Goal: Contribute content

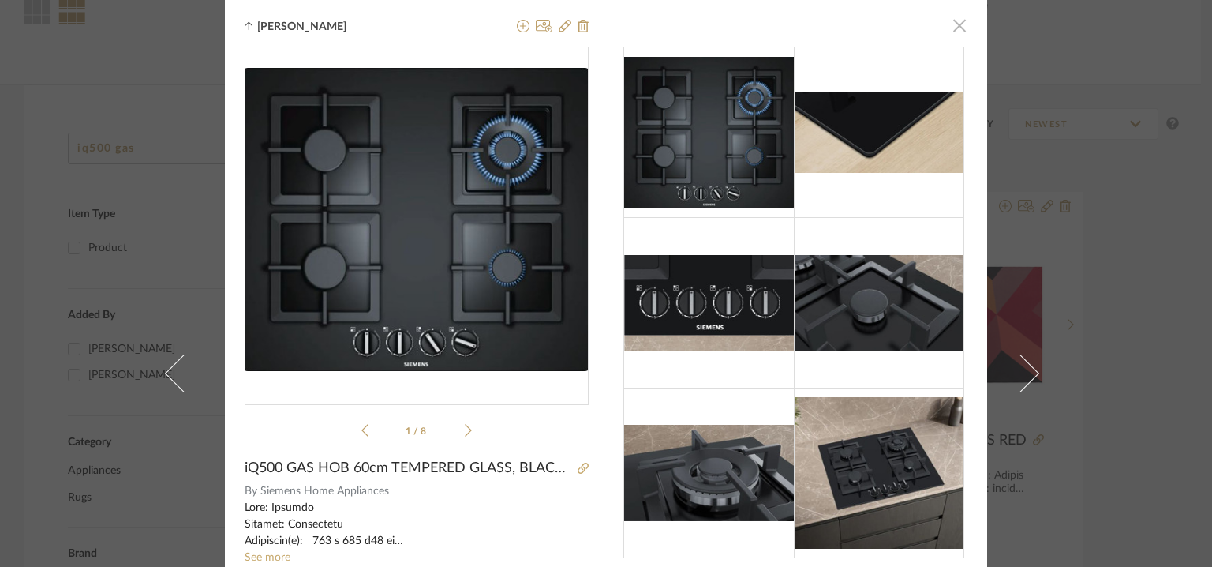
click at [954, 21] on span "button" at bounding box center [960, 25] width 32 height 32
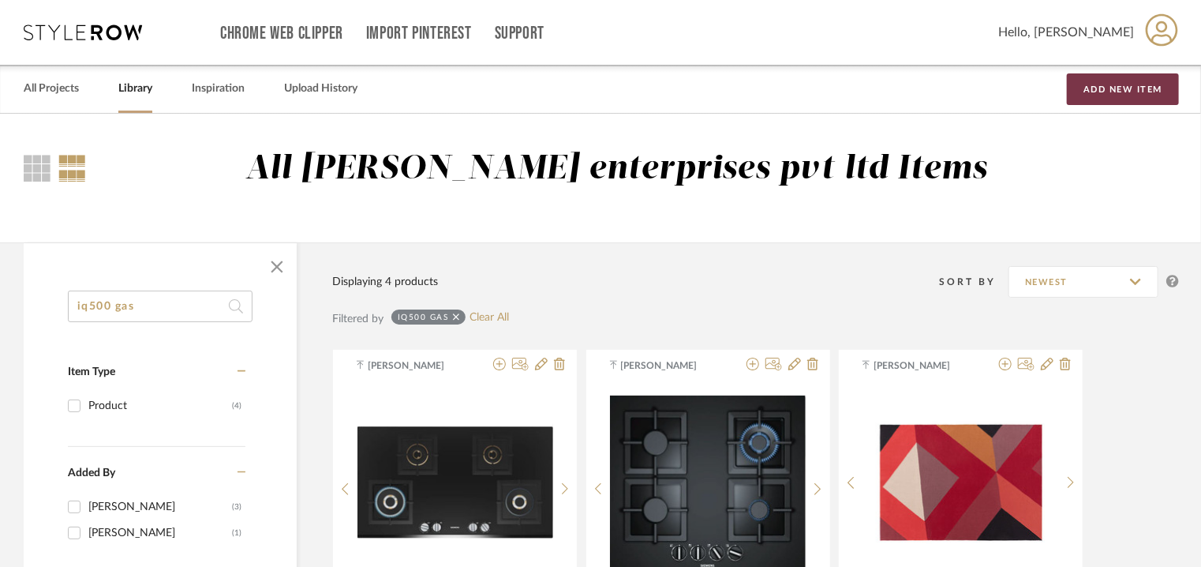
click at [1107, 89] on button "Add New Item" at bounding box center [1123, 89] width 112 height 32
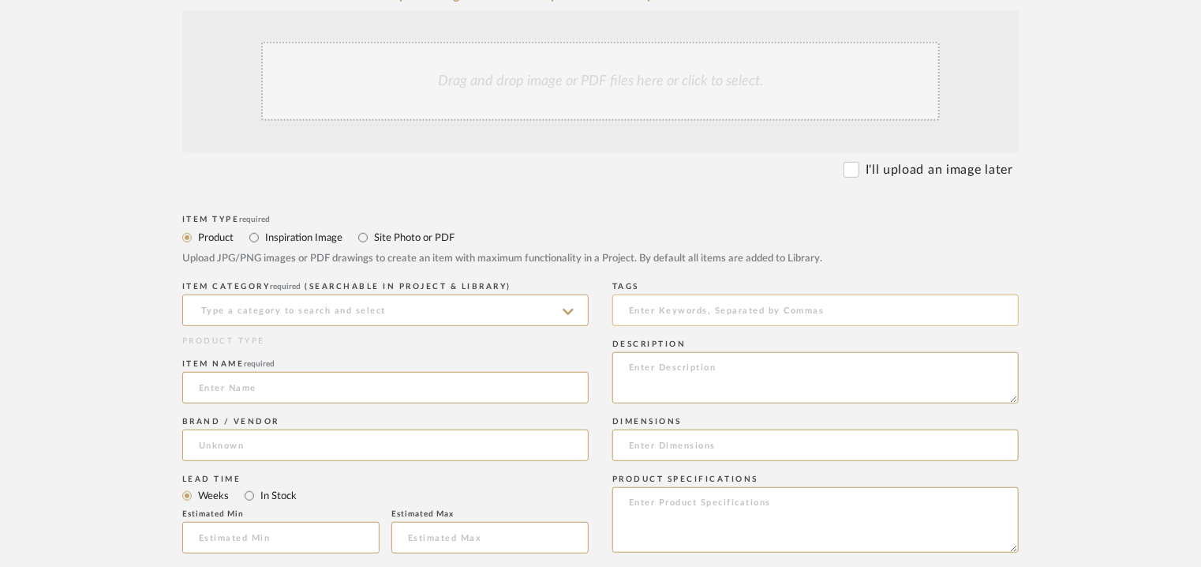
scroll to position [631, 0]
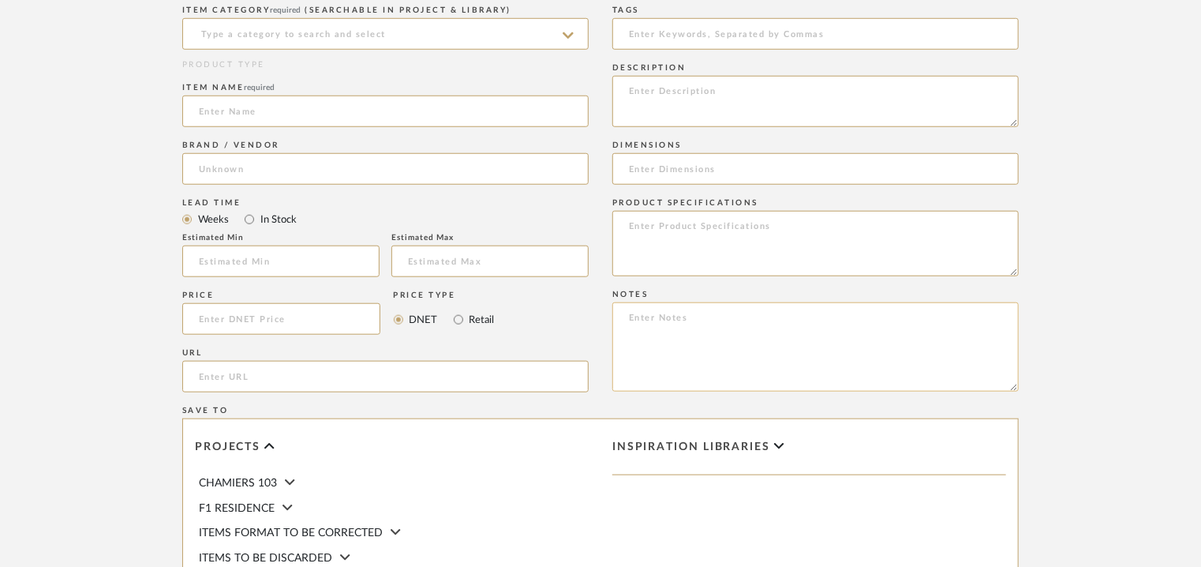
paste textarea "Point of contact: Narendra Bokdia (Director) Contact number : +91-9841152000 Em…"
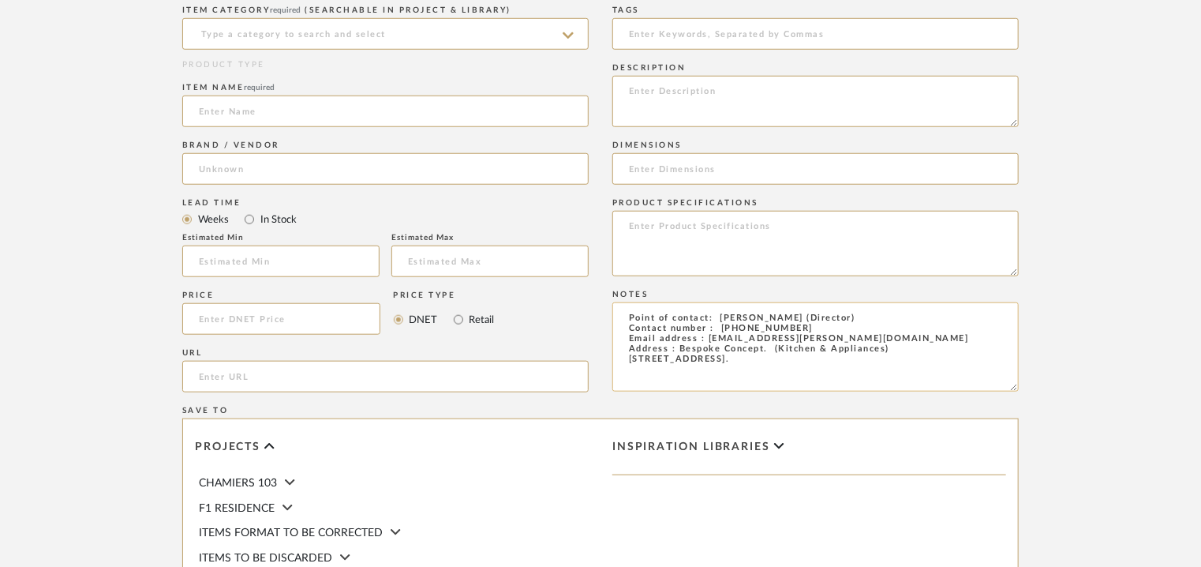
click at [630, 310] on textarea "Point of contact: Narendra Bokdia (Director) Contact number : +91-9841152000 Em…" at bounding box center [815, 346] width 406 height 89
paste textarea "Price: Rs.47,000/- Lead time: Na Customizable: Na 3D available : No BIM availab…"
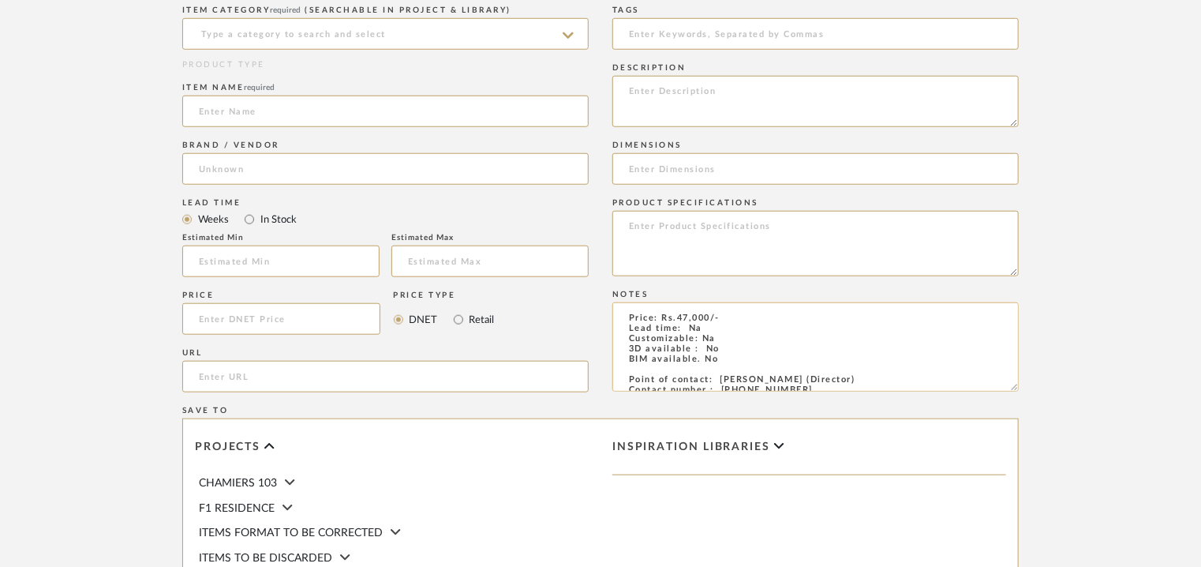
drag, startPoint x: 675, startPoint y: 318, endPoint x: 709, endPoint y: 318, distance: 33.9
click at [709, 318] on textarea "Price: Rs.47,000/- Lead time: Na Customizable: Na 3D available : No BIM availab…" at bounding box center [815, 346] width 406 height 89
type textarea "Price: Rs.1,66,230/- Lead time: Na Customizable: Na 3D available : No BIM avail…"
click at [335, 36] on input at bounding box center [385, 34] width 406 height 32
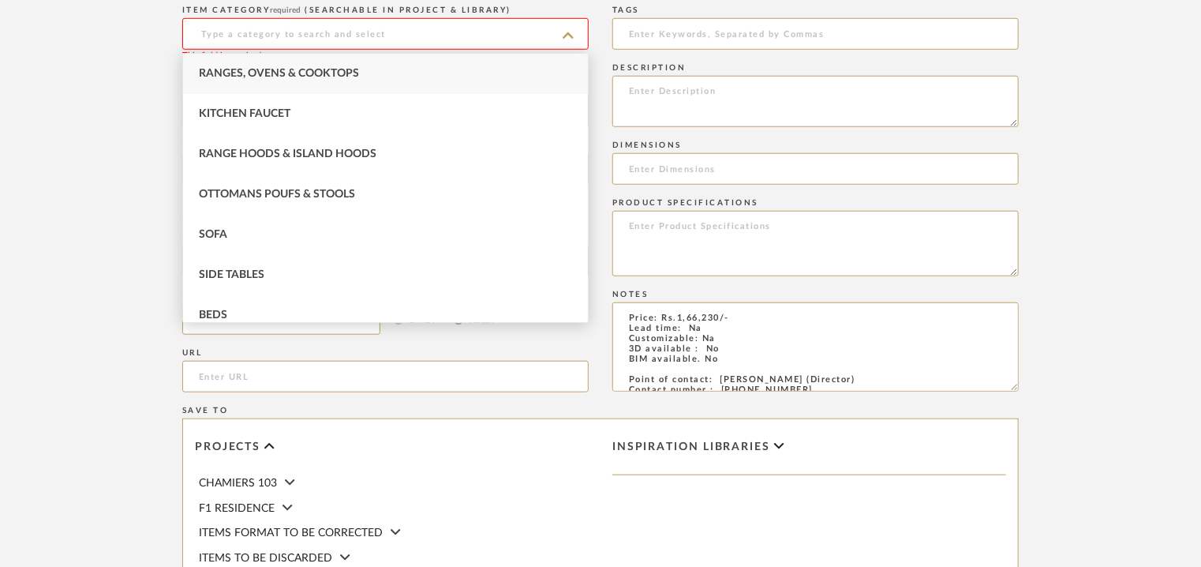
type input "f"
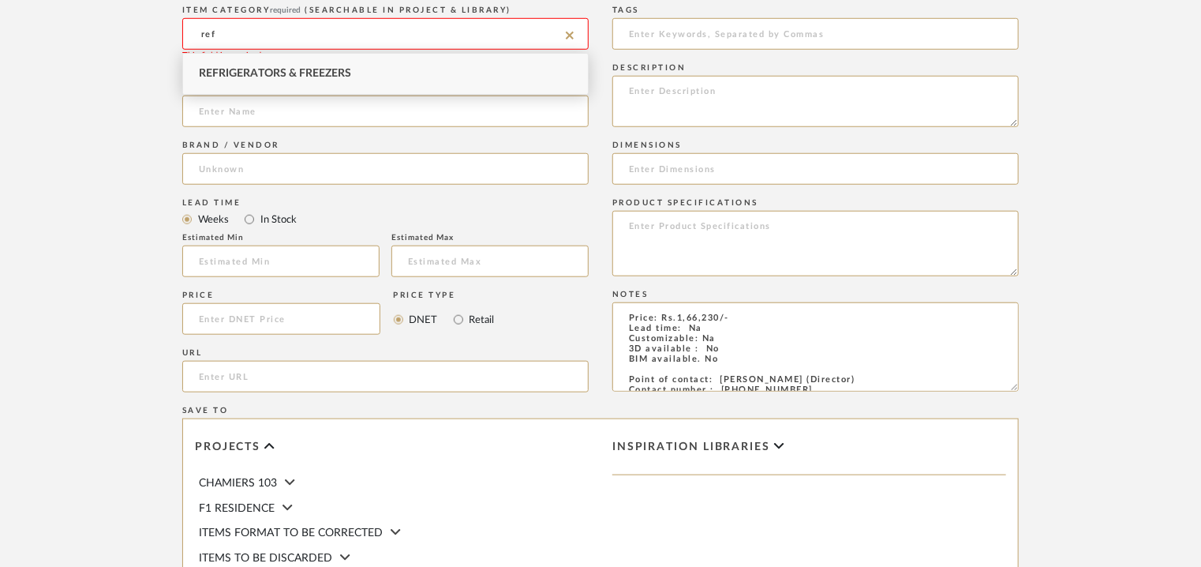
click at [341, 73] on span "Refrigerators & Freezers" at bounding box center [275, 73] width 152 height 11
type input "Refrigerators & Freezers"
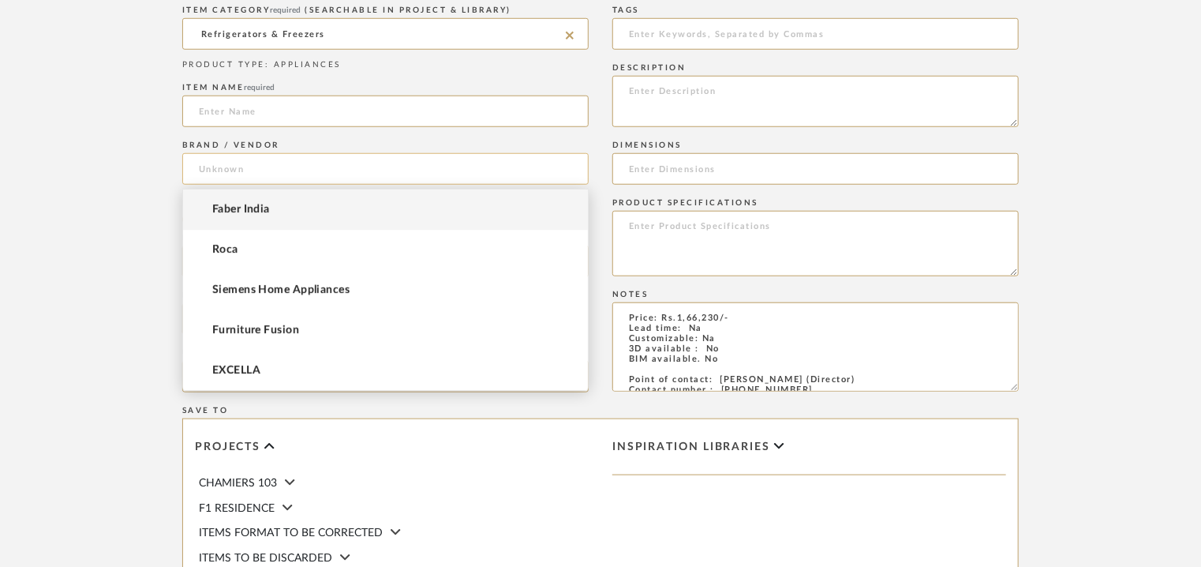
click at [249, 167] on input at bounding box center [385, 169] width 406 height 32
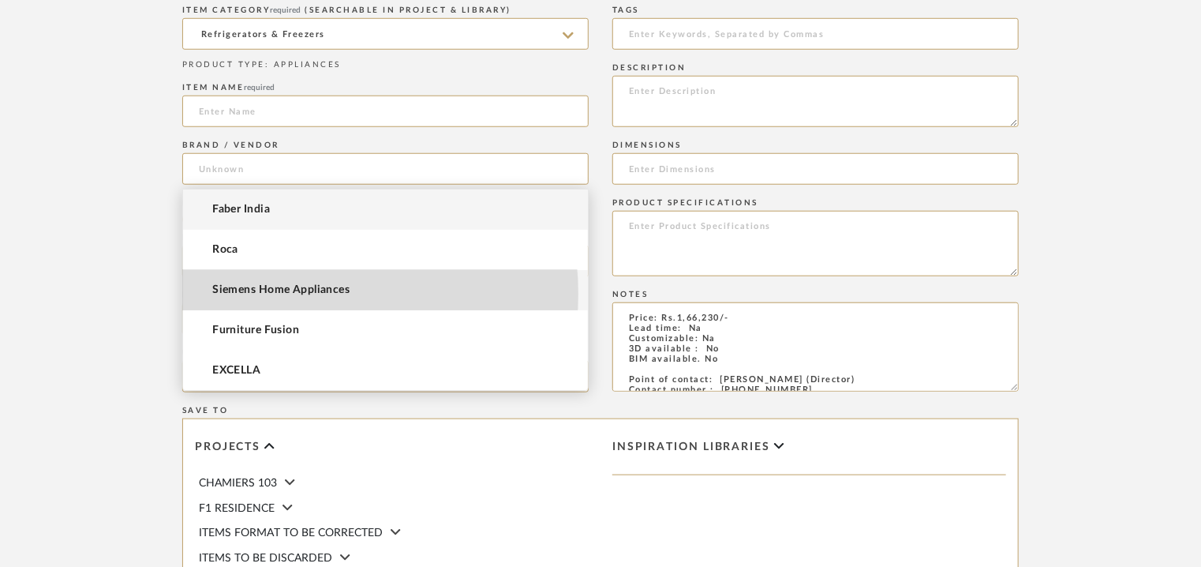
click at [285, 294] on span "Siemens Home Appliances" at bounding box center [280, 289] width 137 height 13
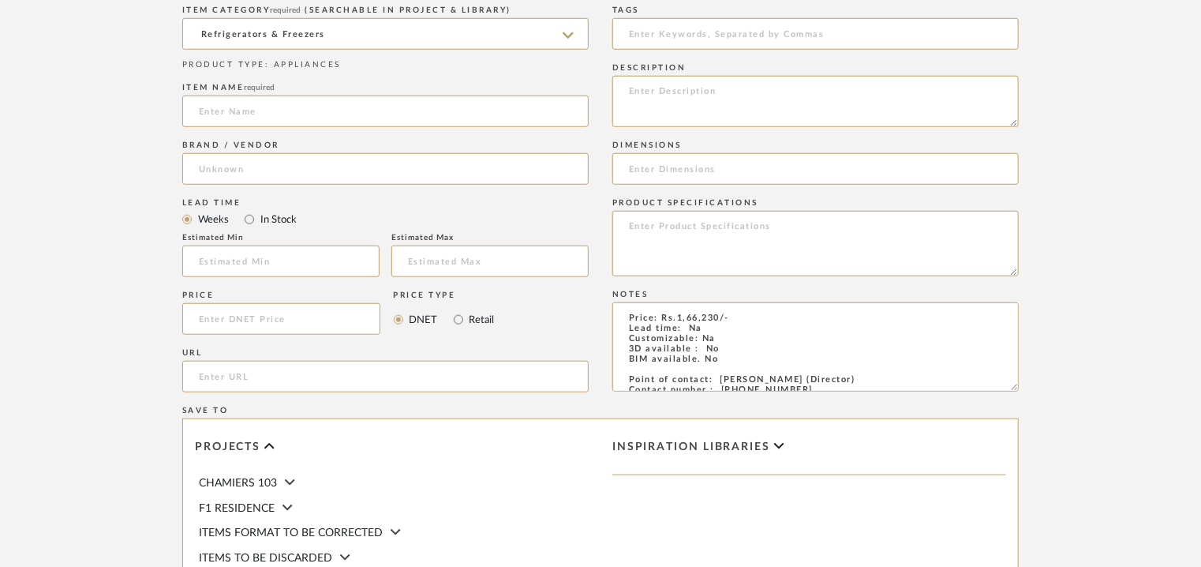
type input "Siemens Home Appliances"
paste input "https://www.siemens-home.bsh-group.in/en/mkt-product/KI86NAF30I"
type input "https://www.siemens-home.bsh-group.in/en/mkt-product/KI86NAF30I"
click at [658, 29] on input at bounding box center [815, 34] width 406 height 32
type input "fridge, V house"
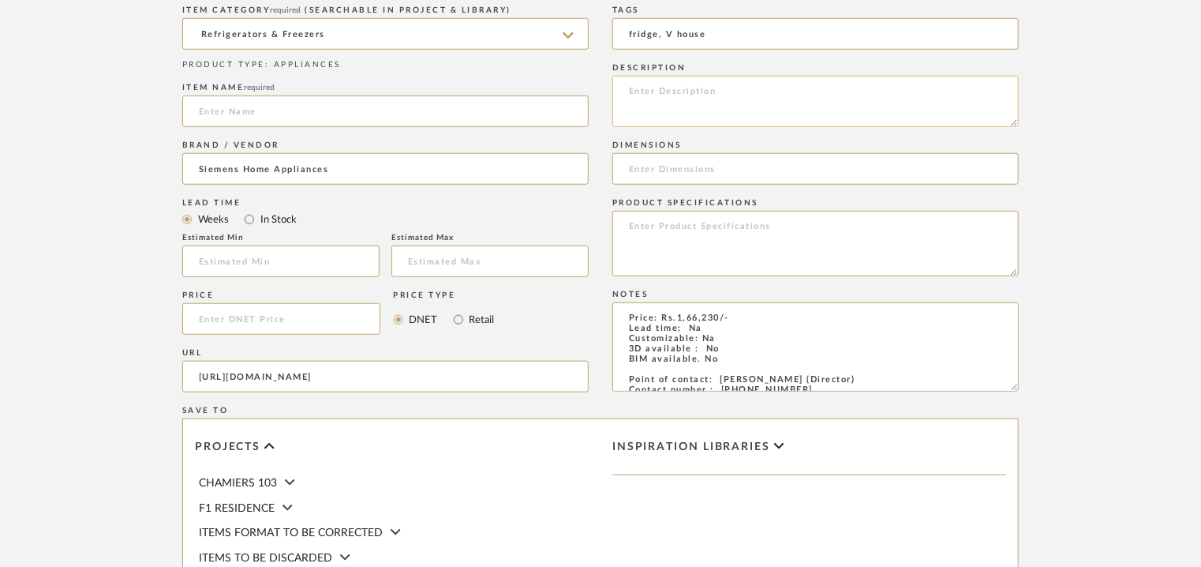
paste textarea "Type : Fridge with Freezer at bottom Inbuilt: No Dimension(s): 1775.0 x 560 x 5…"
click at [832, 114] on textarea at bounding box center [815, 101] width 406 height 51
click at [797, 118] on textarea at bounding box center [815, 101] width 406 height 51
drag, startPoint x: 826, startPoint y: 110, endPoint x: 704, endPoint y: 112, distance: 122.3
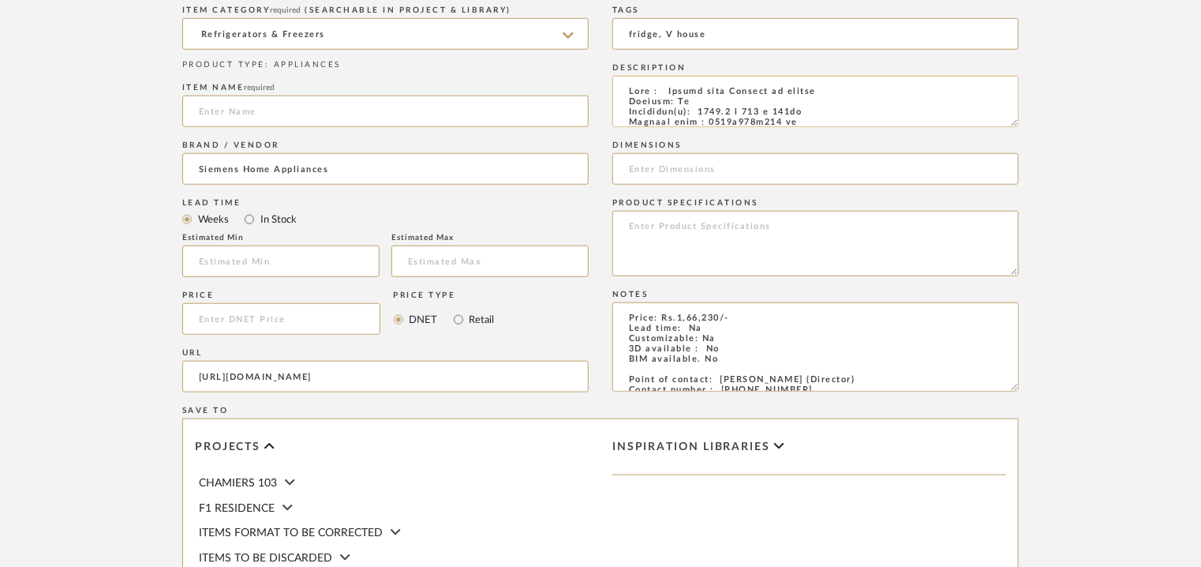
click at [704, 112] on textarea at bounding box center [815, 101] width 406 height 51
type textarea "Type : Fridge with Freezer at bottom Inbuilt: No Dimension(s): 1775.0 x 560 x 5…"
paste input "1775.0 x 560 x 550mm"
type input "1775.0 x 560 x 550mm"
click at [228, 107] on input at bounding box center [385, 111] width 406 height 32
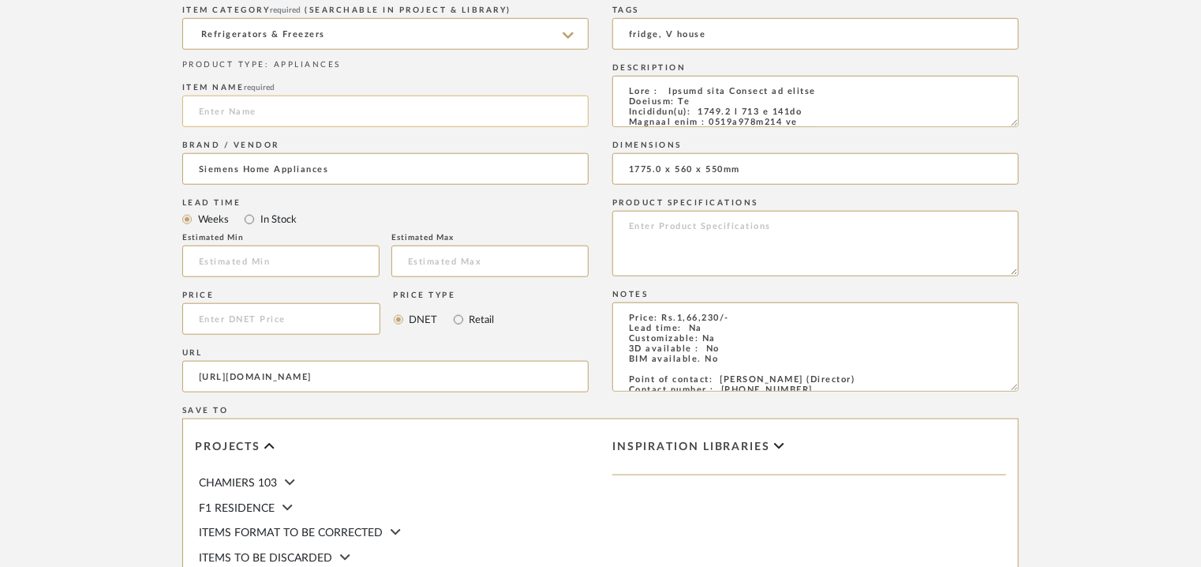
paste input "built-in fridge-freezer with freezer at bottom 177.2 x 55.8 cm flat hinge"
click at [200, 111] on input "built-in fridge-freezer with freezer at bottom 177.2 x 55.8 cm flat hinge" at bounding box center [385, 111] width 406 height 32
type input "BUILT-IN FRIDGE-FREEZER WITH FREEZER AT BOTTOM 177.2 x 55.8cm FLAT HINGE"
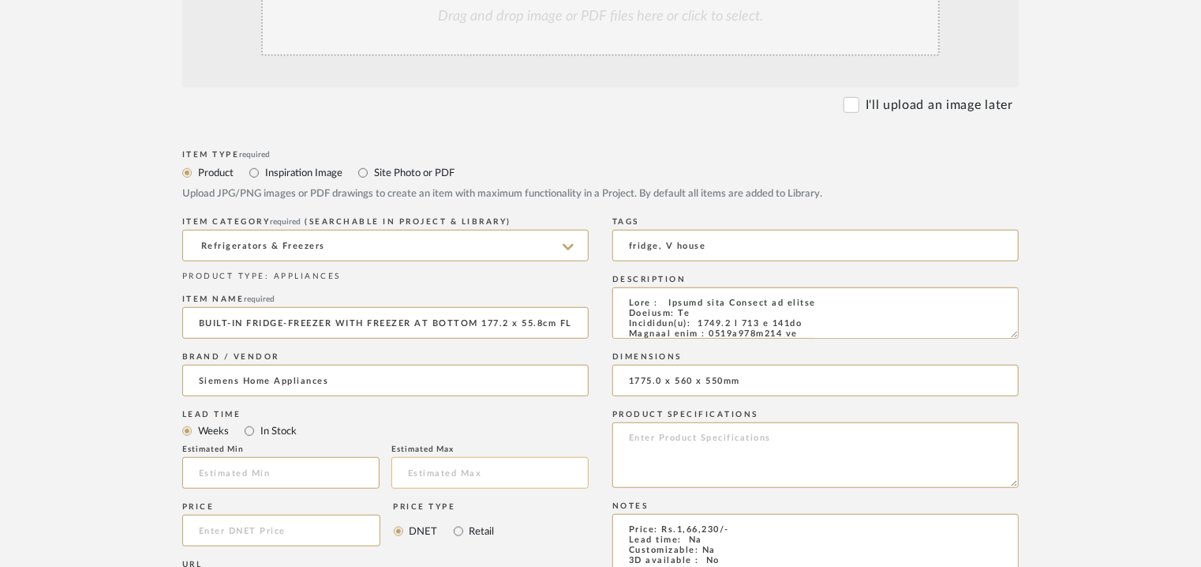
scroll to position [237, 0]
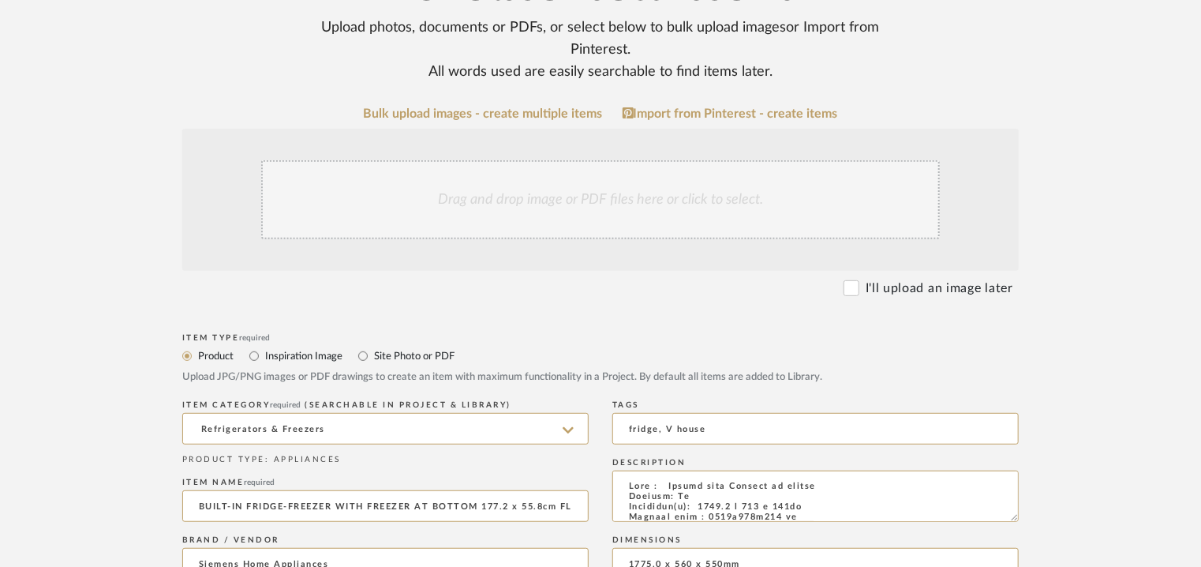
click at [586, 192] on div "Drag and drop image or PDF files here or click to select." at bounding box center [600, 199] width 679 height 79
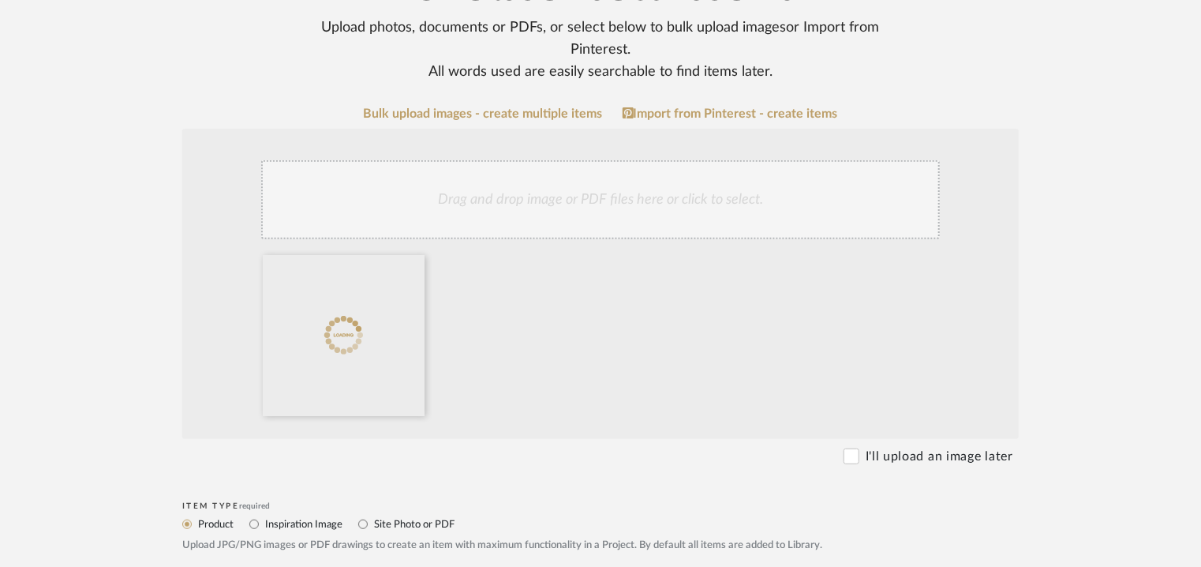
click at [612, 217] on div "Drag and drop image or PDF files here or click to select." at bounding box center [600, 199] width 679 height 79
click at [627, 191] on div "Drag and drop image or PDF files here or click to select." at bounding box center [600, 199] width 679 height 79
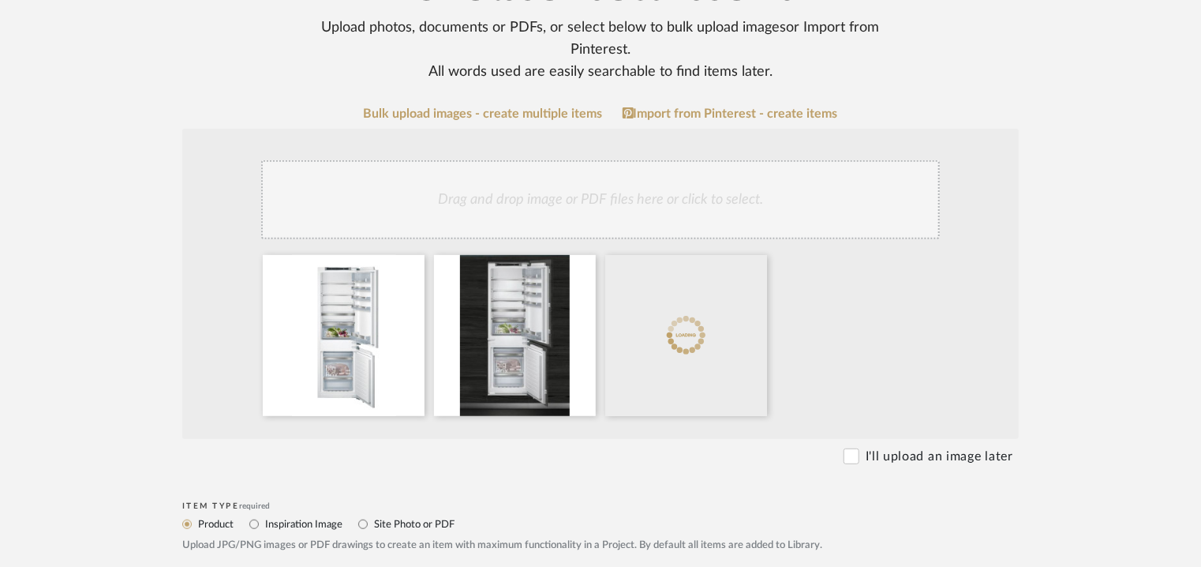
click at [736, 204] on div "Drag and drop image or PDF files here or click to select." at bounding box center [600, 199] width 679 height 79
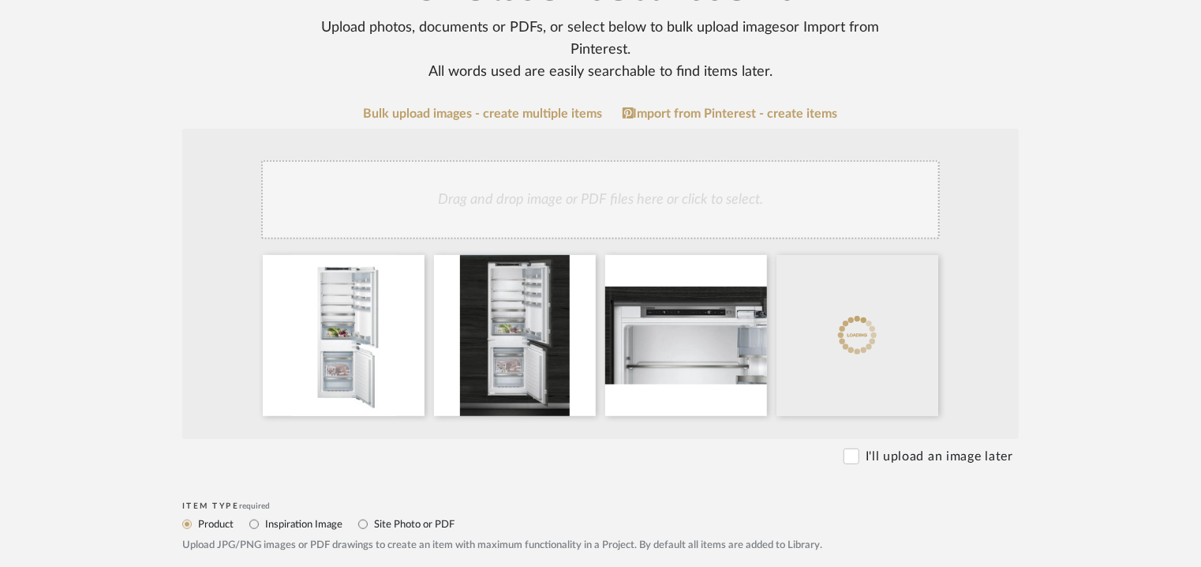
click at [696, 200] on div "Drag and drop image or PDF files here or click to select." at bounding box center [600, 199] width 679 height 79
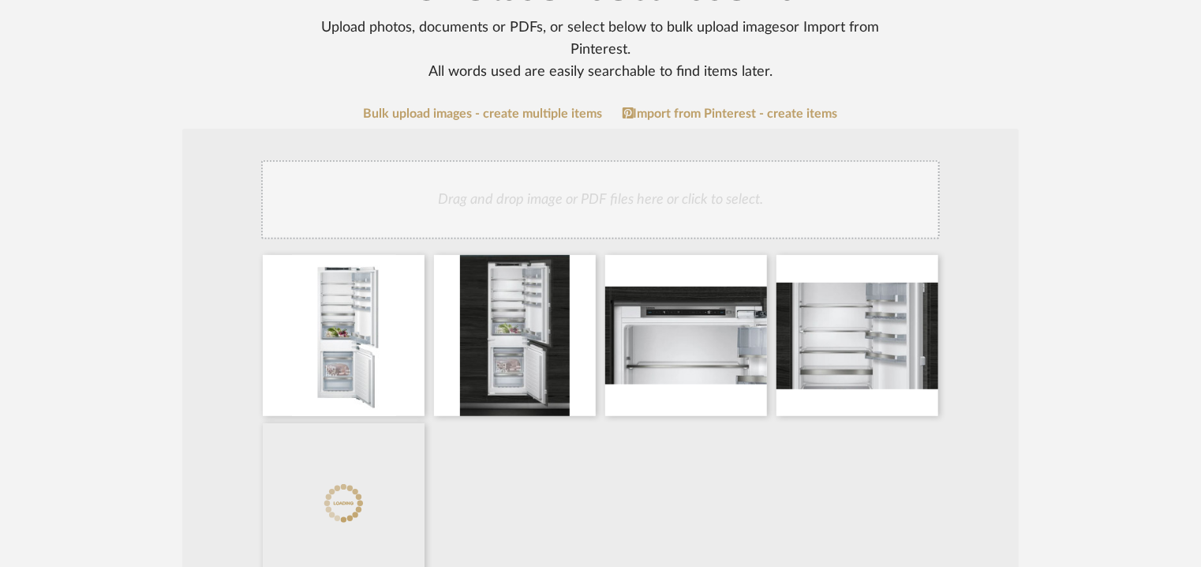
click at [750, 221] on div "Drag and drop image or PDF files here or click to select." at bounding box center [600, 199] width 679 height 79
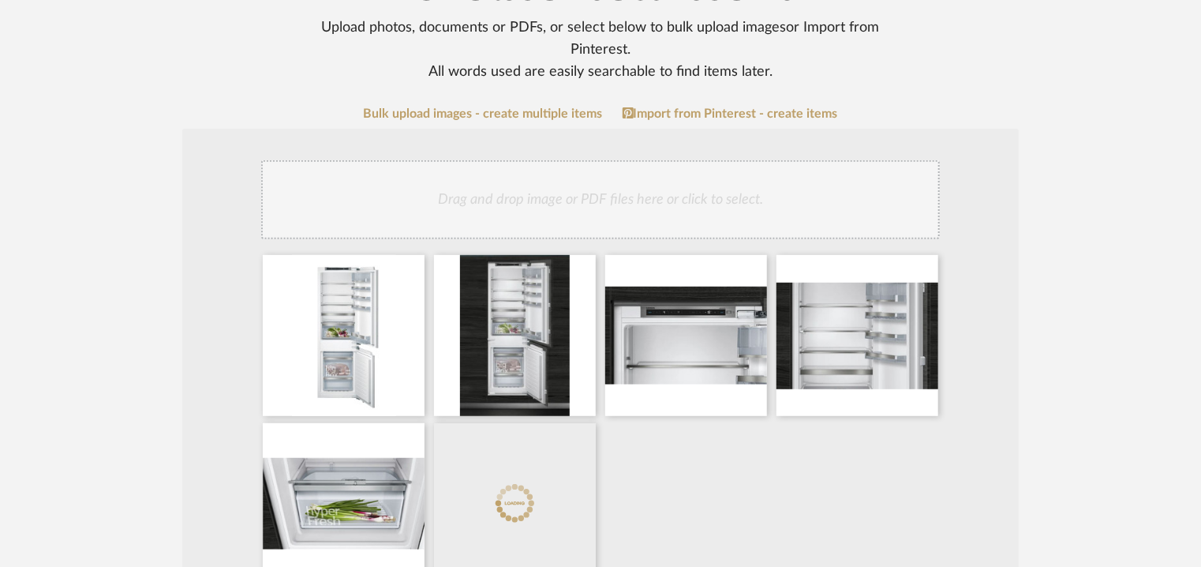
click at [548, 190] on div "Drag and drop image or PDF files here or click to select." at bounding box center [600, 199] width 679 height 79
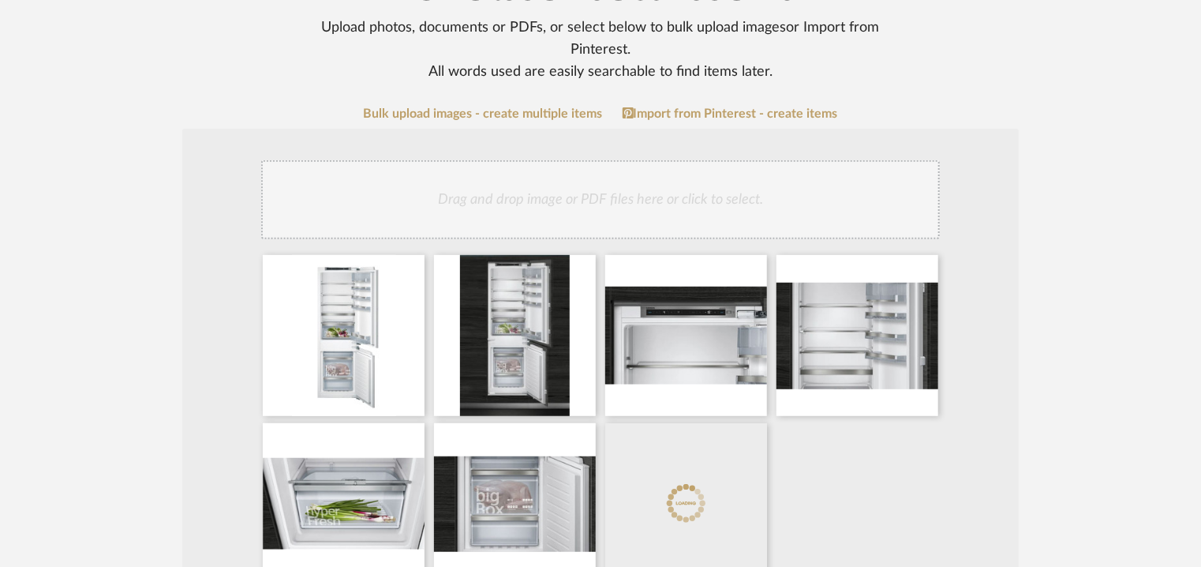
click at [618, 206] on div "Drag and drop image or PDF files here or click to select." at bounding box center [600, 199] width 679 height 79
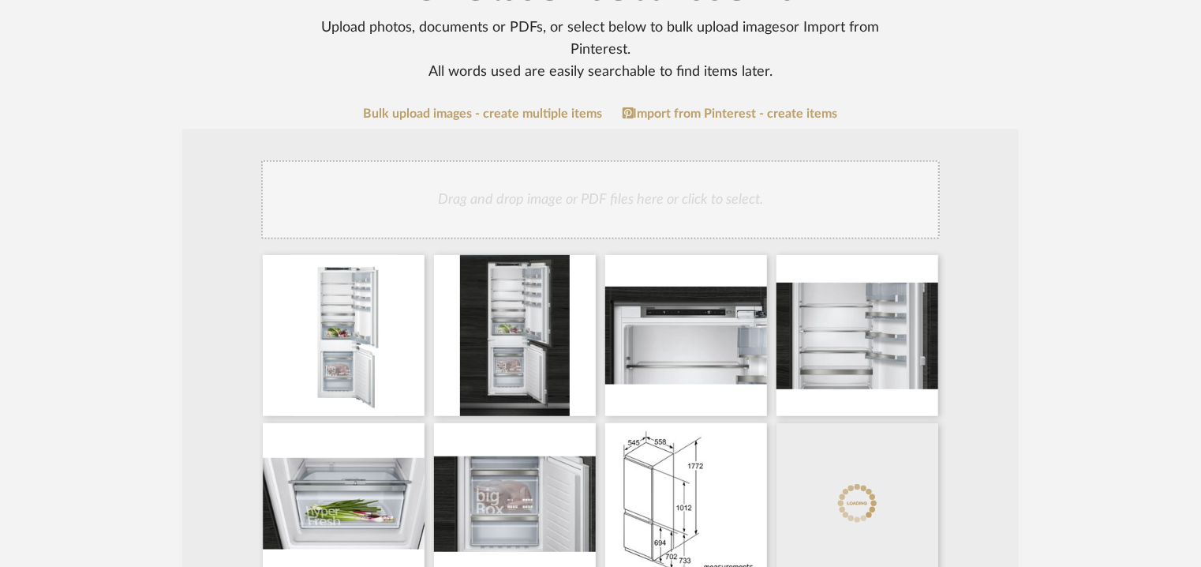
click at [748, 204] on div "Drag and drop image or PDF files here or click to select." at bounding box center [600, 199] width 679 height 79
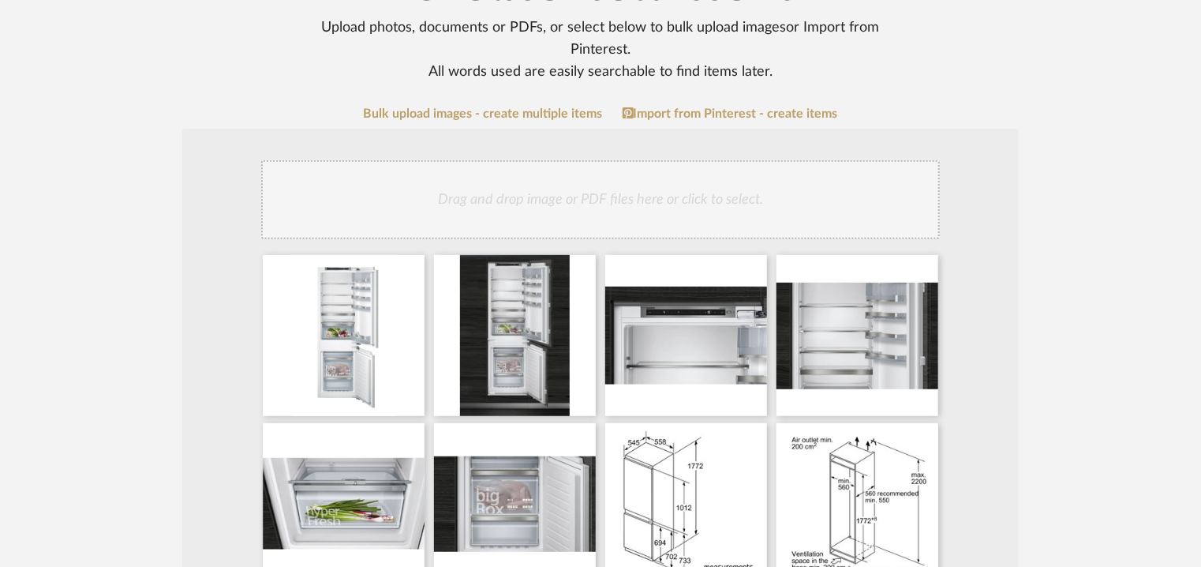
click at [698, 215] on div "Drag and drop image or PDF files here or click to select." at bounding box center [600, 199] width 679 height 79
click at [638, 186] on div "Drag and drop image or PDF files here or click to select." at bounding box center [600, 199] width 679 height 79
click at [647, 211] on div "Drag and drop image or PDF files here or click to select." at bounding box center [600, 199] width 679 height 79
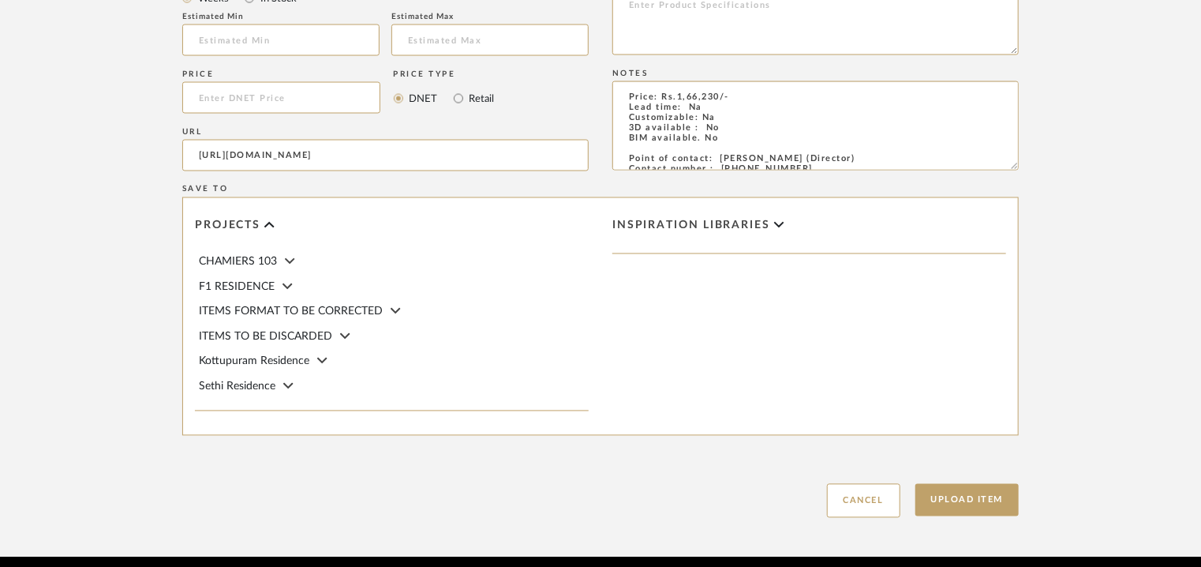
scroll to position [1420, 0]
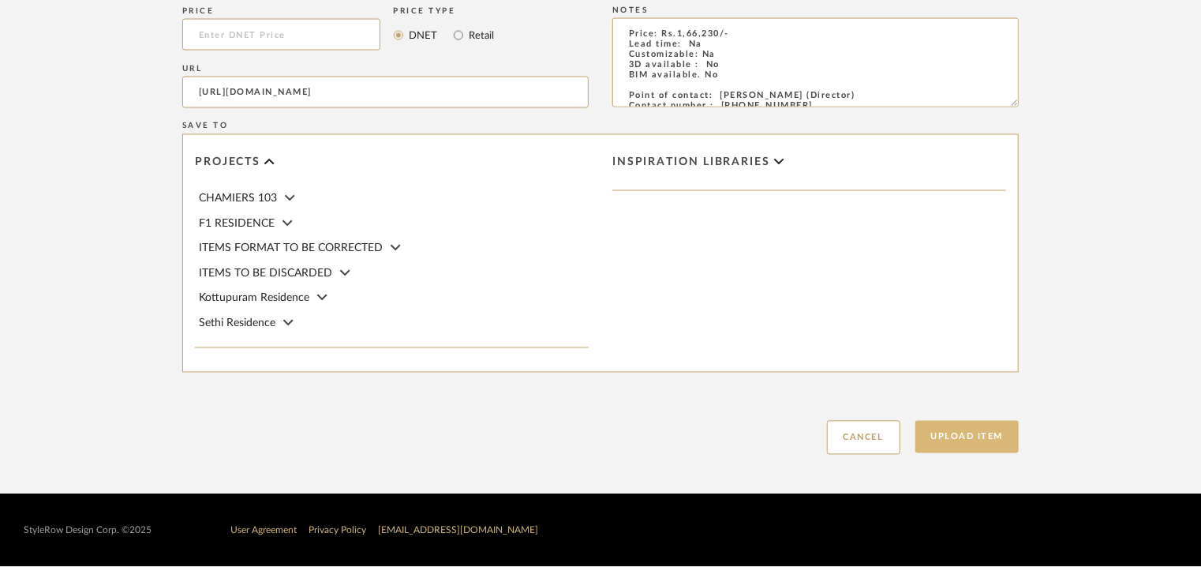
click at [984, 438] on button "Upload Item" at bounding box center [967, 437] width 104 height 32
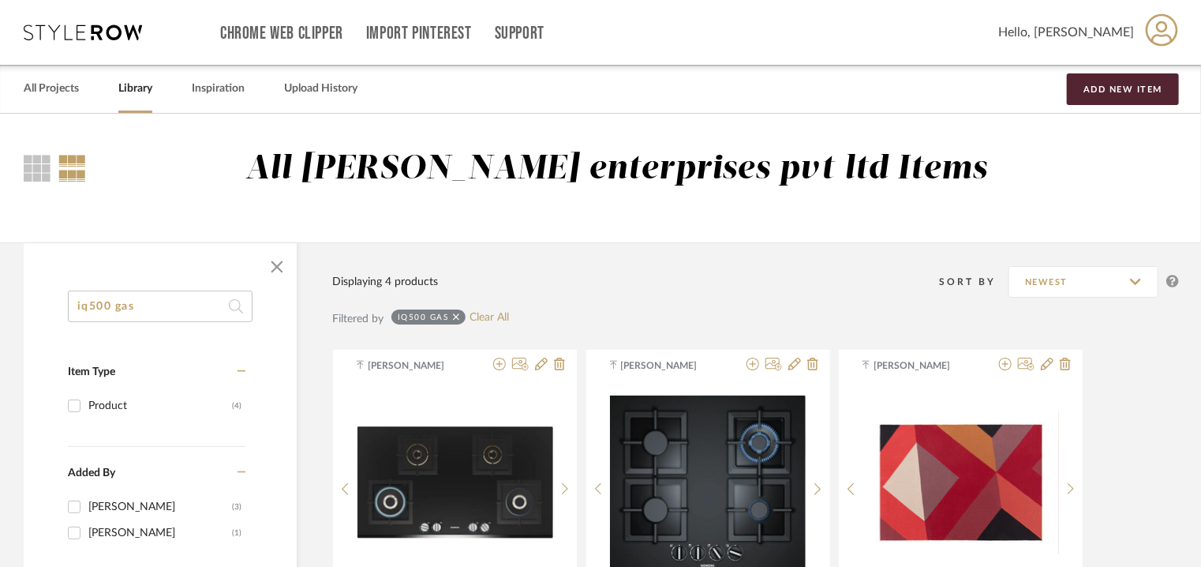
drag, startPoint x: 133, startPoint y: 294, endPoint x: 0, endPoint y: 226, distance: 148.9
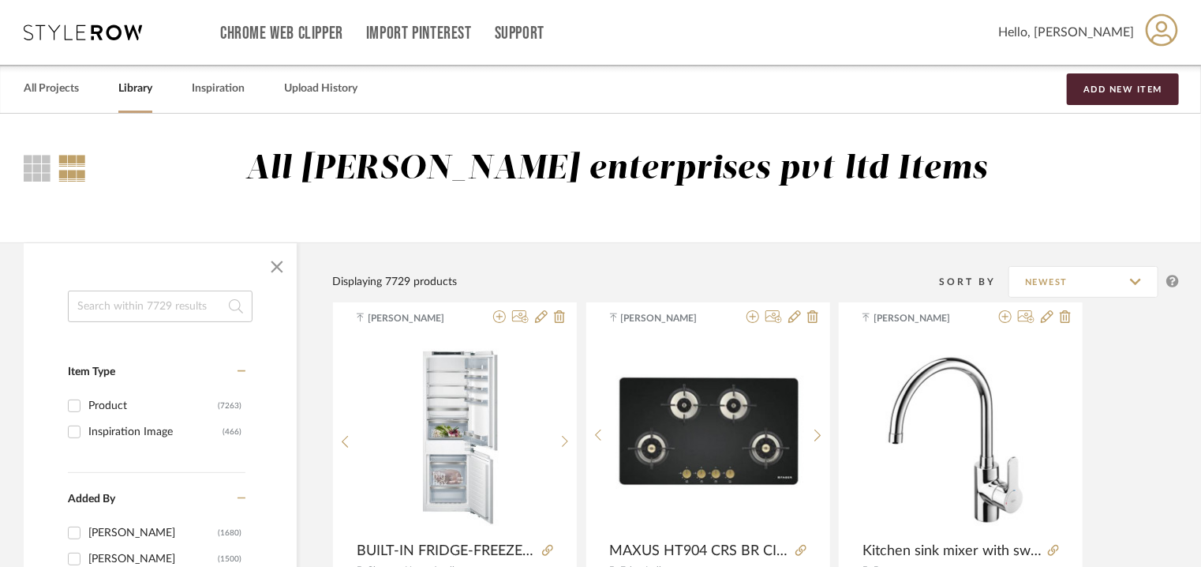
click at [139, 305] on input at bounding box center [160, 306] width 185 height 32
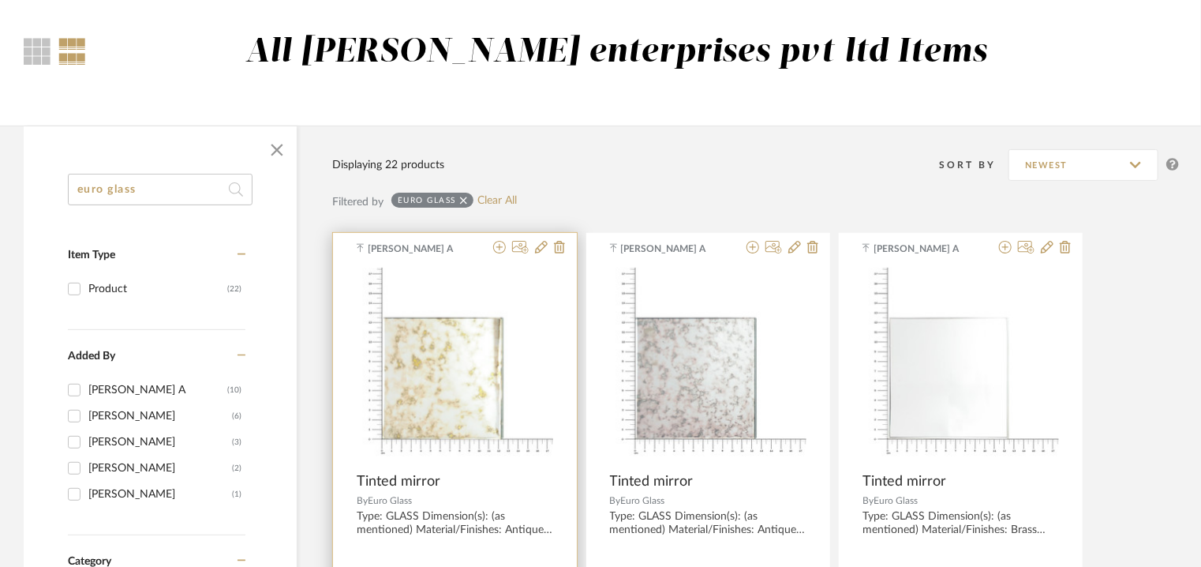
scroll to position [237, 0]
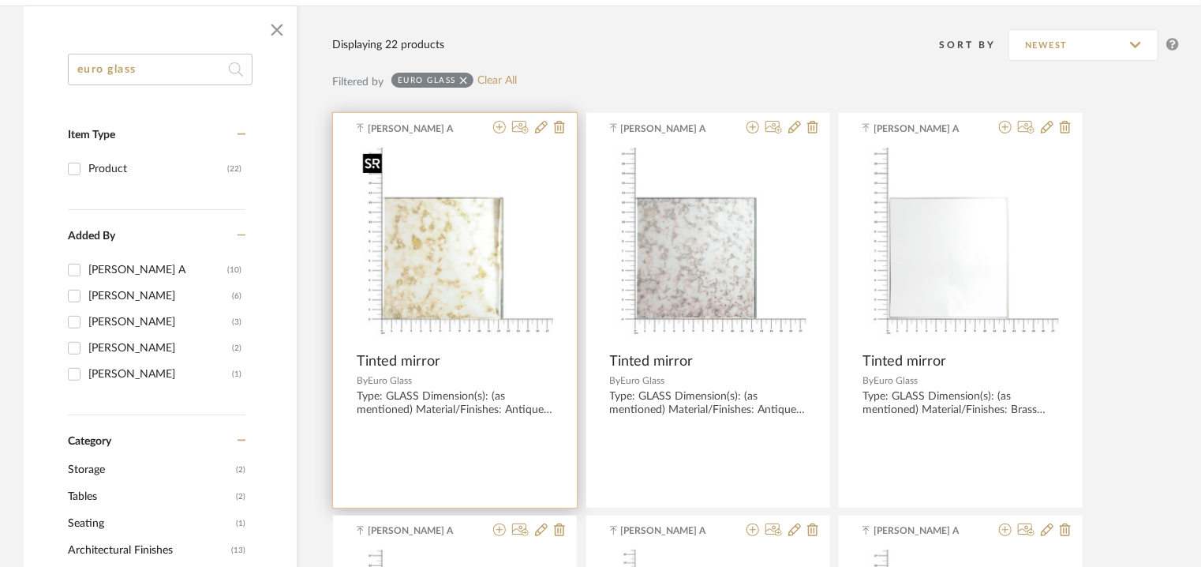
type input "euro glass"
click at [467, 282] on img "0" at bounding box center [455, 246] width 197 height 197
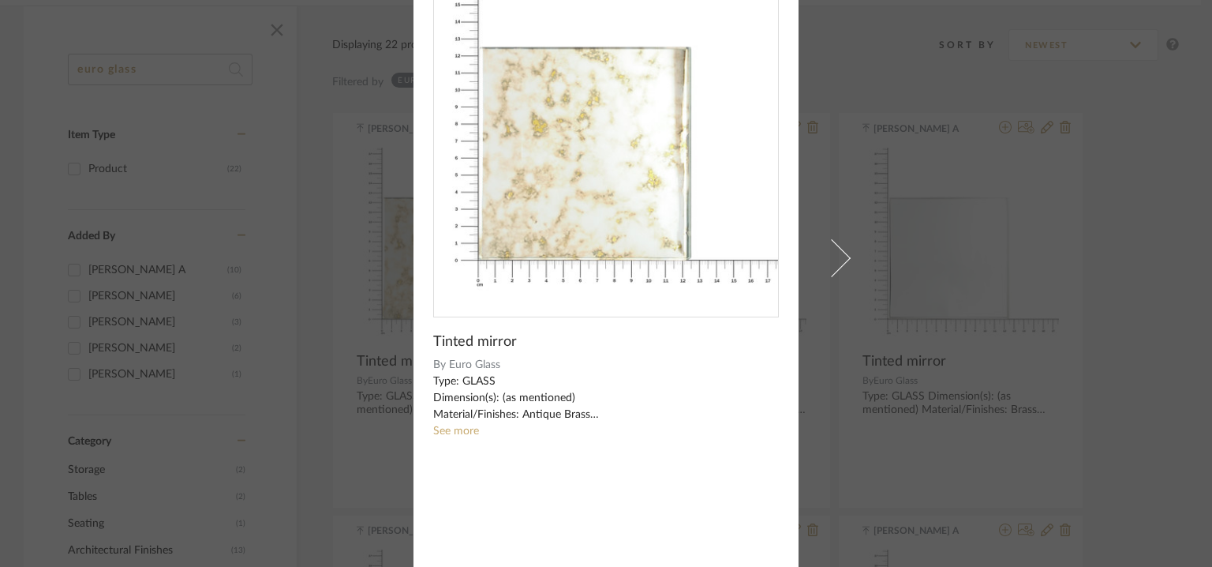
scroll to position [113, 0]
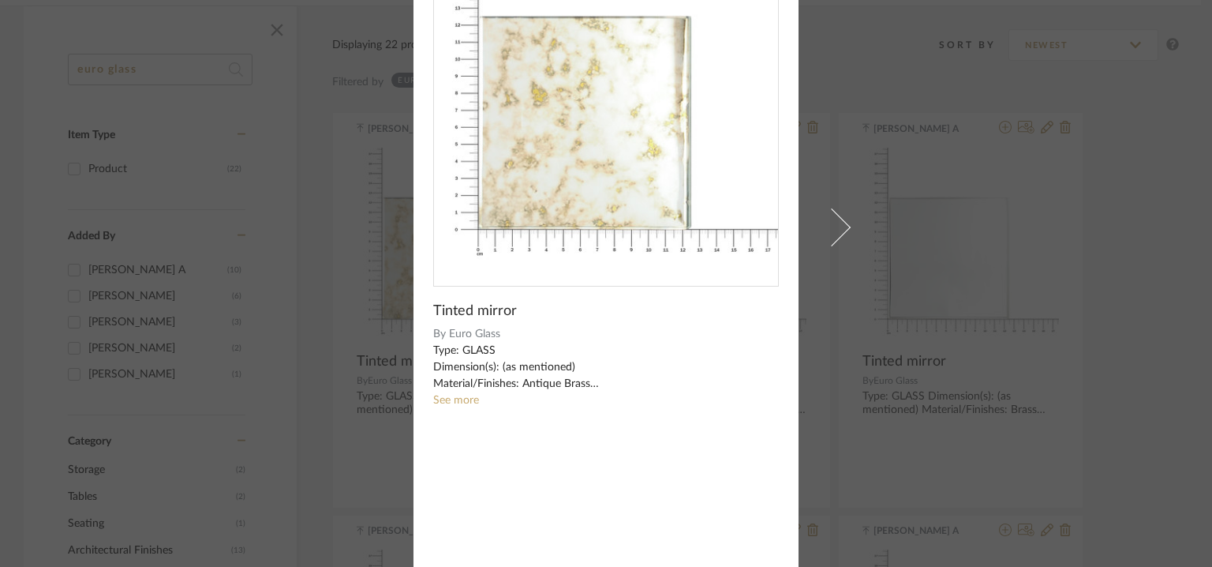
click at [456, 399] on link "See more" at bounding box center [456, 400] width 46 height 11
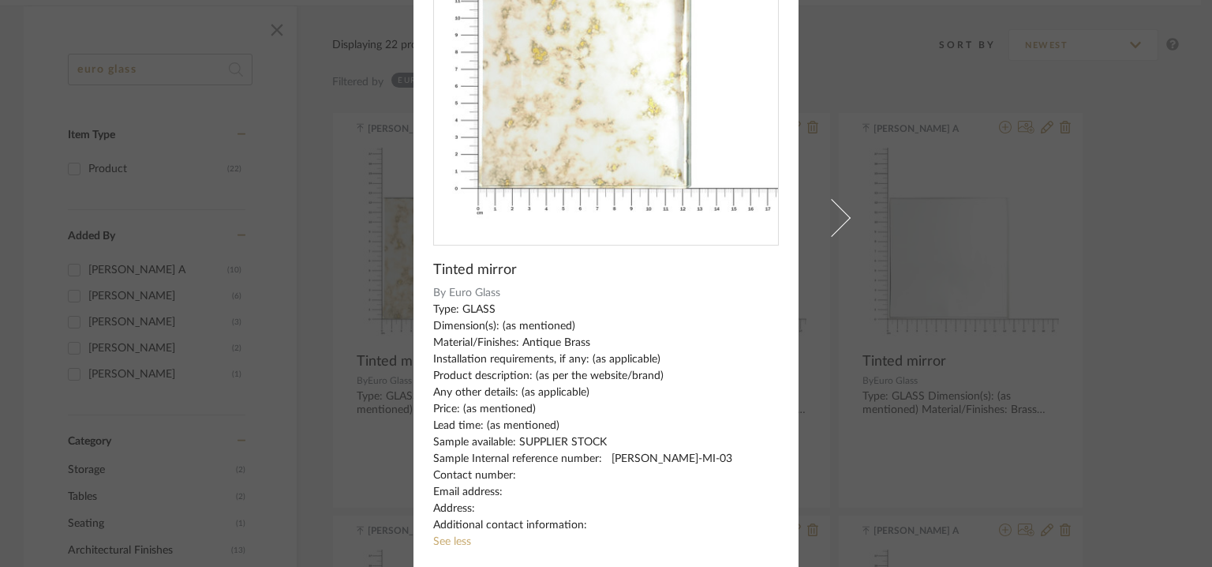
scroll to position [177, 0]
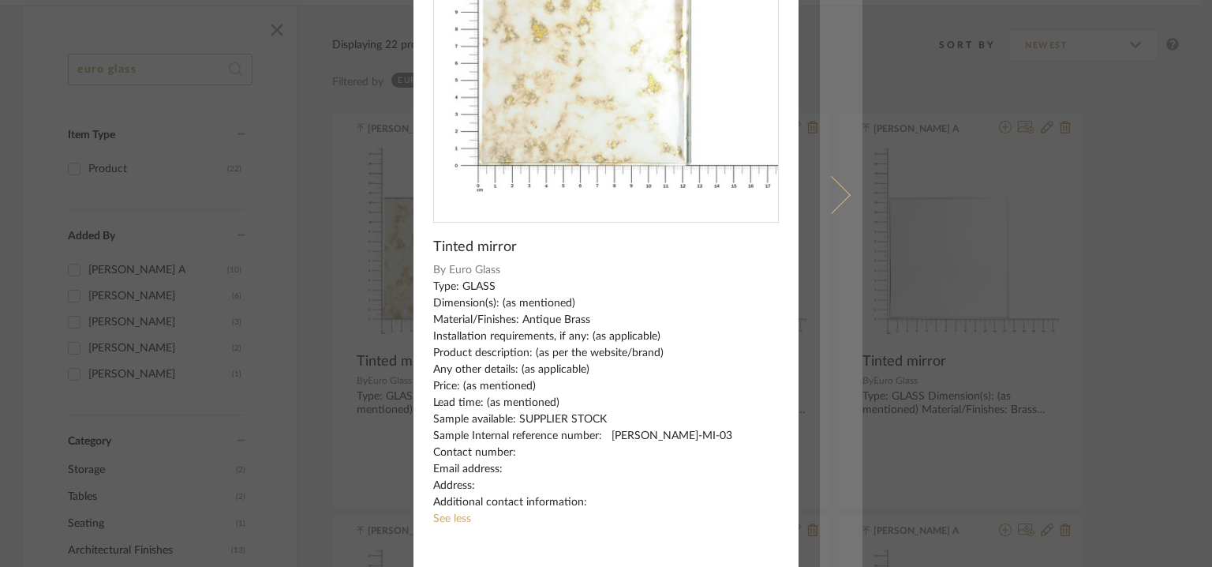
click at [841, 207] on link at bounding box center [841, 194] width 43 height 743
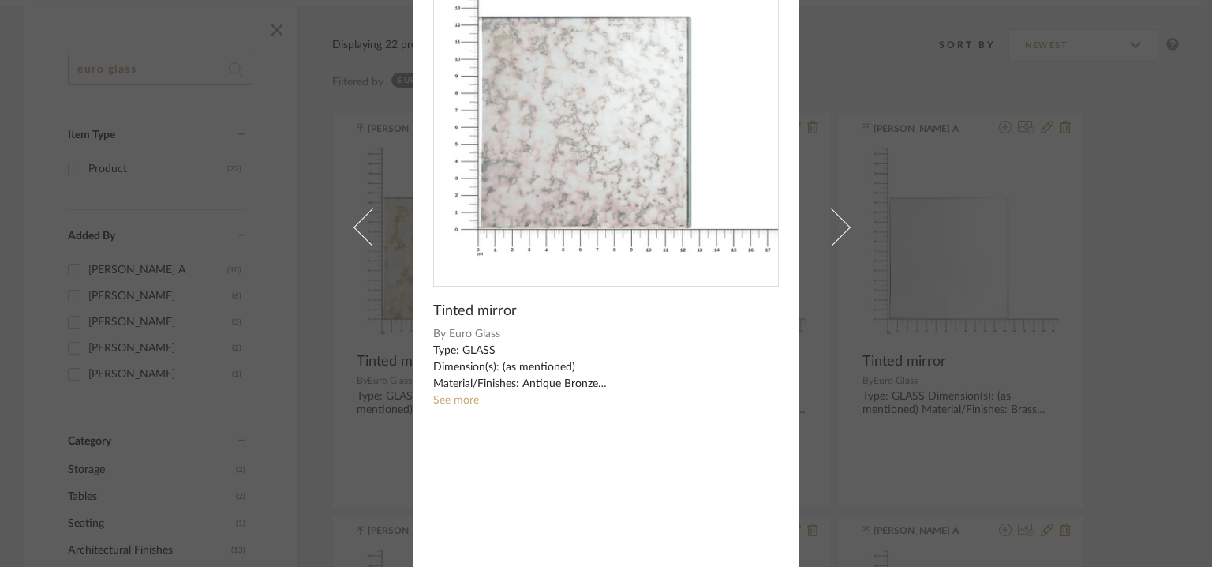
click at [870, 176] on div "Chandru A × Tinted mirror By Euro Glass Type: GLASS Dimension(s): (as mentioned…" at bounding box center [606, 283] width 1212 height 567
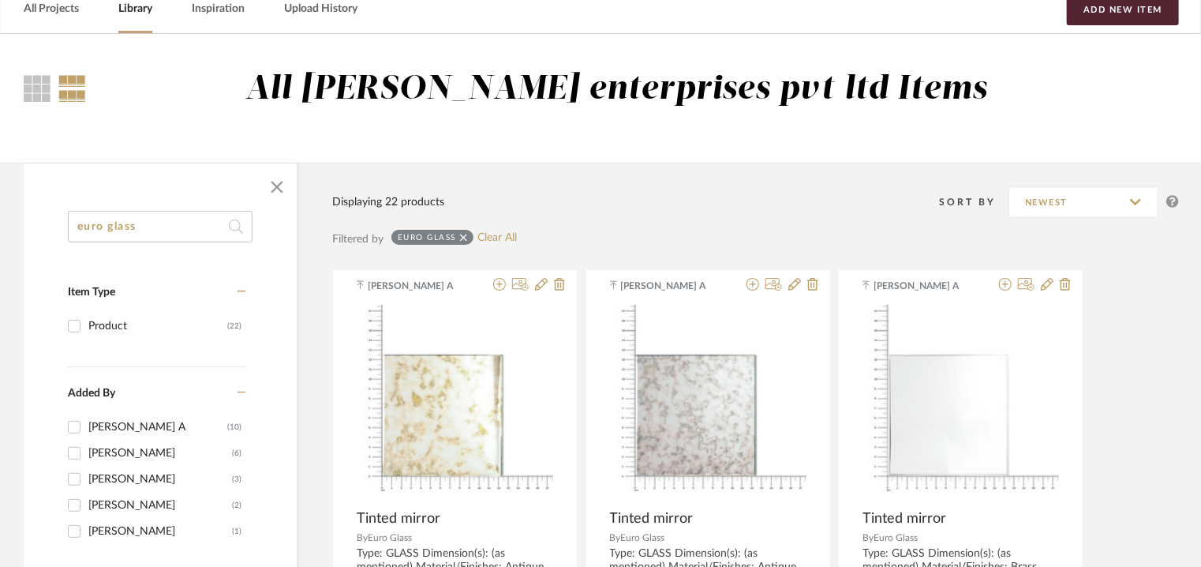
scroll to position [0, 0]
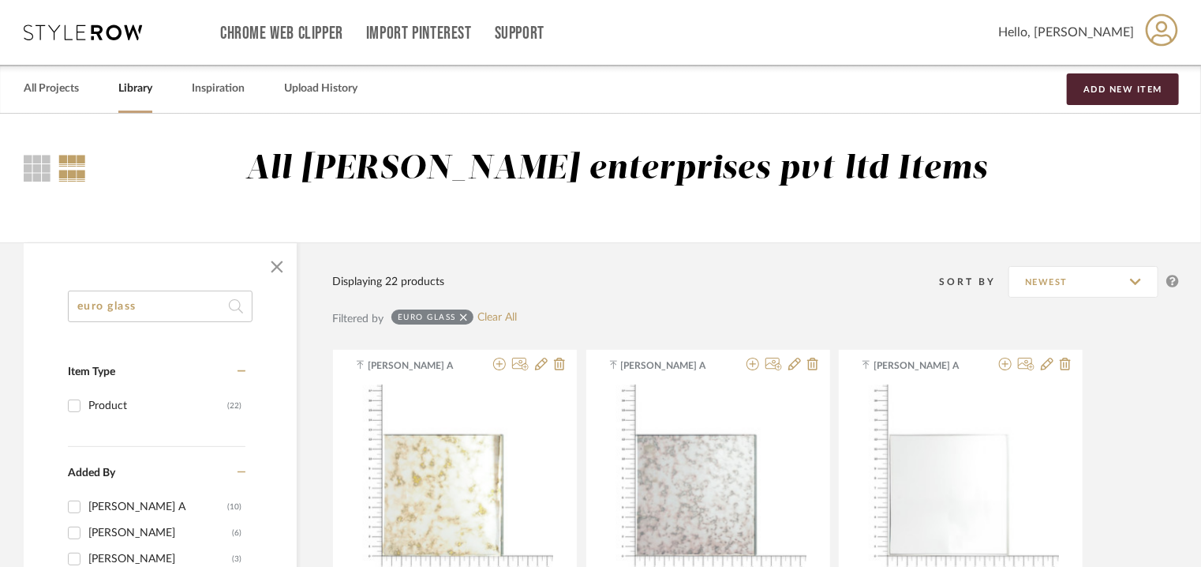
drag, startPoint x: 155, startPoint y: 299, endPoint x: 0, endPoint y: 275, distance: 157.3
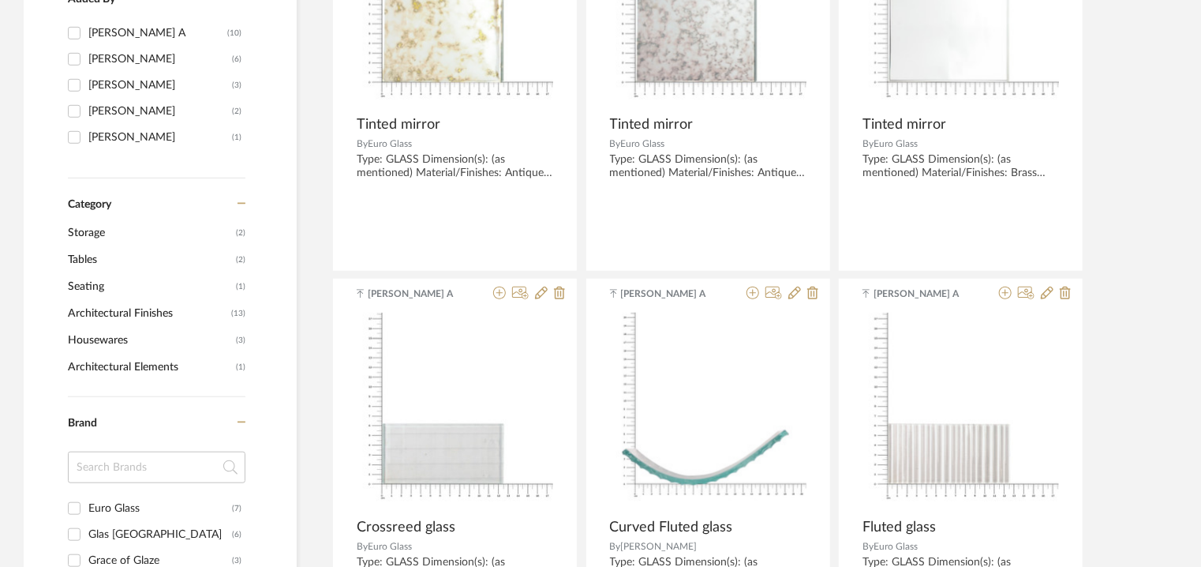
scroll to position [868, 0]
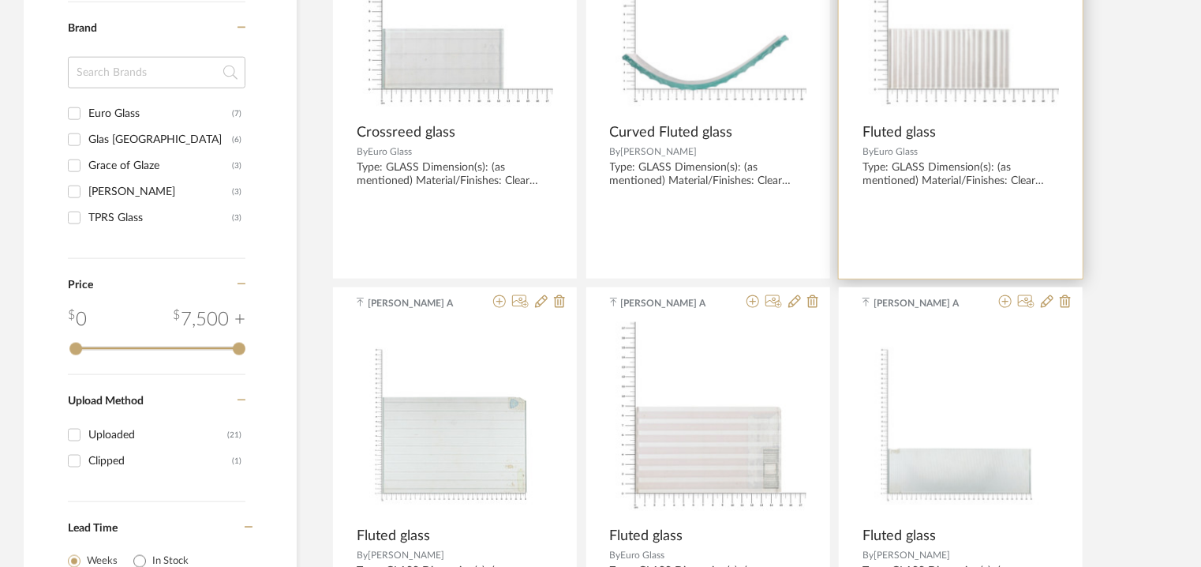
click at [0, 0] on img at bounding box center [0, 0] width 0 height 0
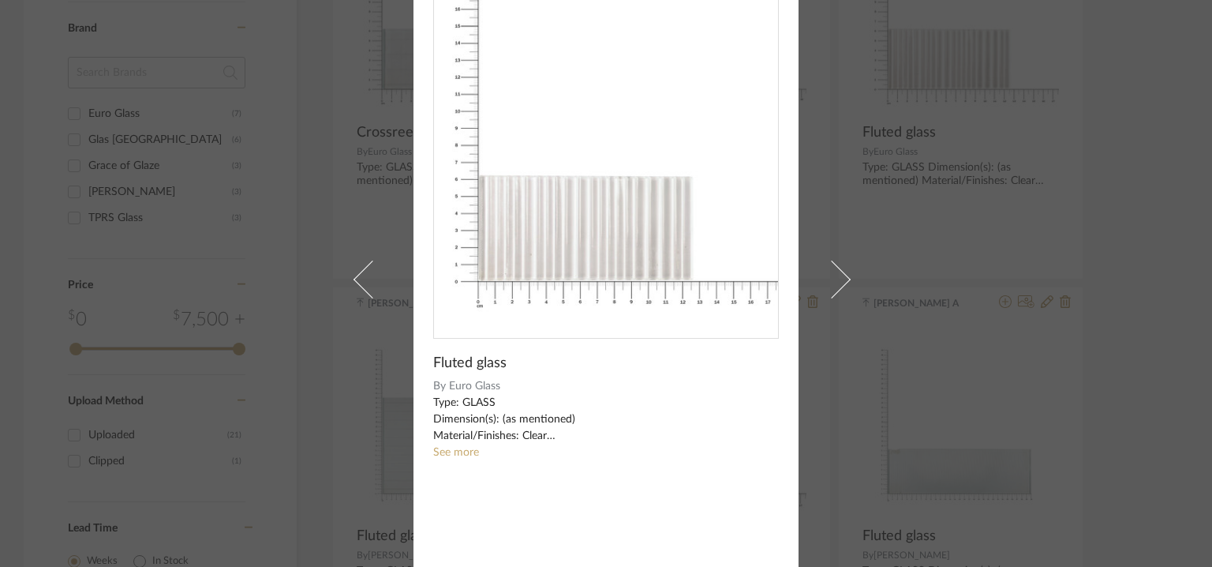
scroll to position [34, 0]
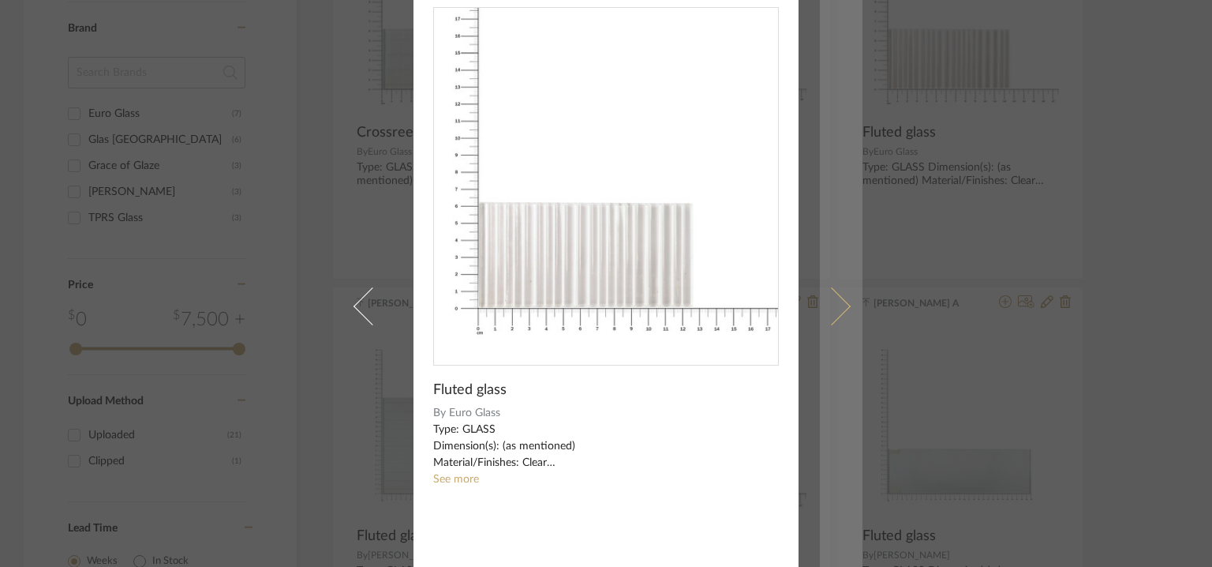
click at [837, 301] on span at bounding box center [832, 305] width 38 height 38
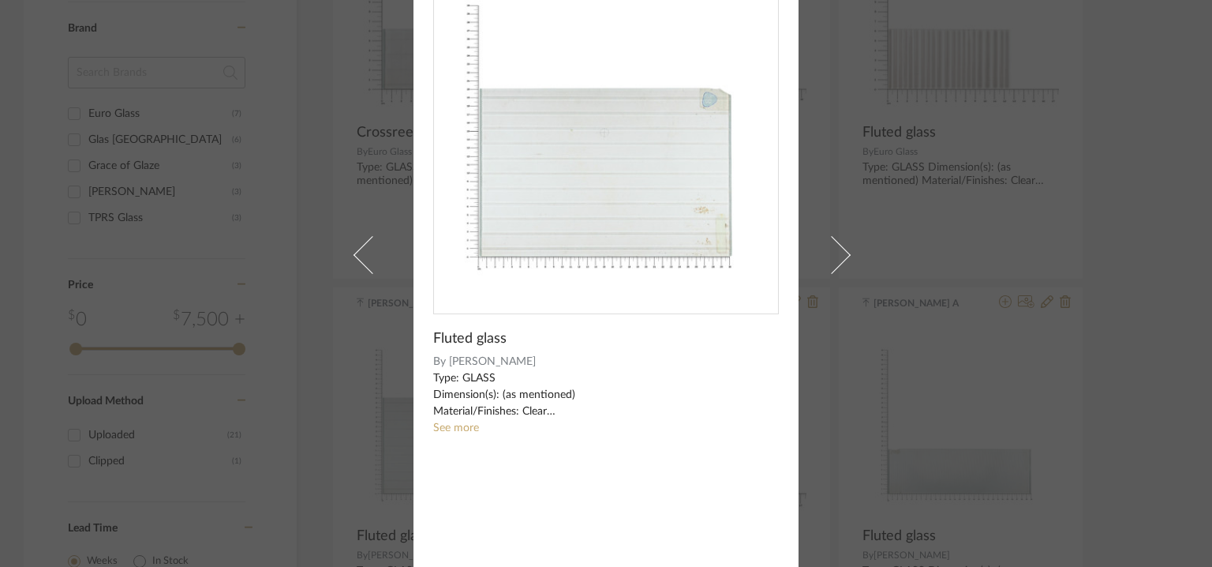
scroll to position [113, 0]
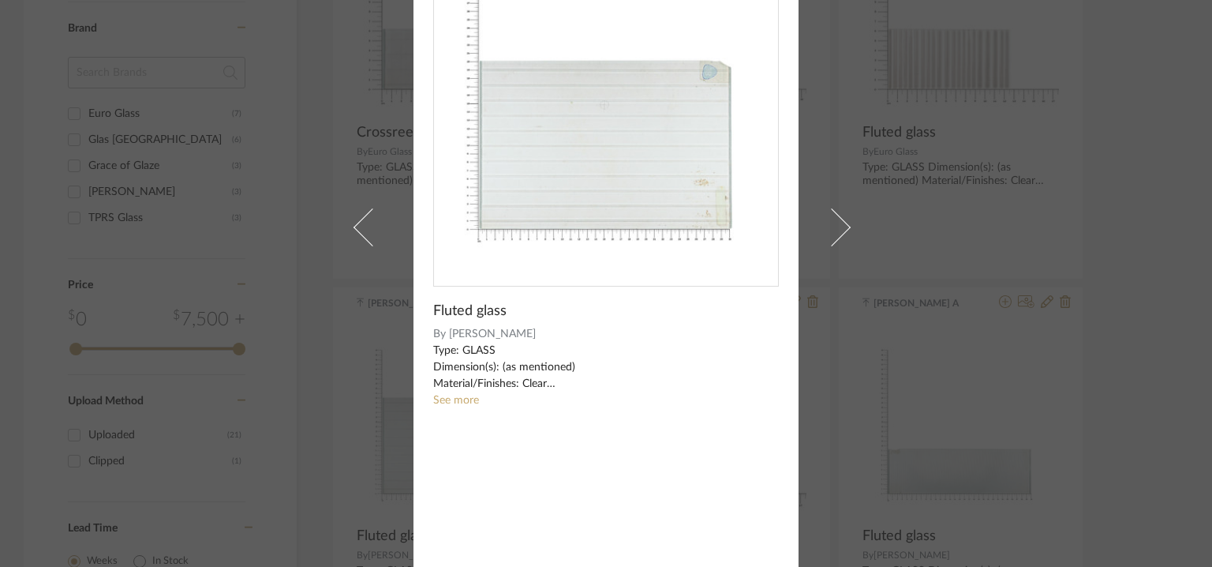
click at [881, 256] on div "Chandru A × Fluted glass By JB Glass Type: GLASS Dimension(s): (as mentioned) M…" at bounding box center [606, 283] width 1212 height 567
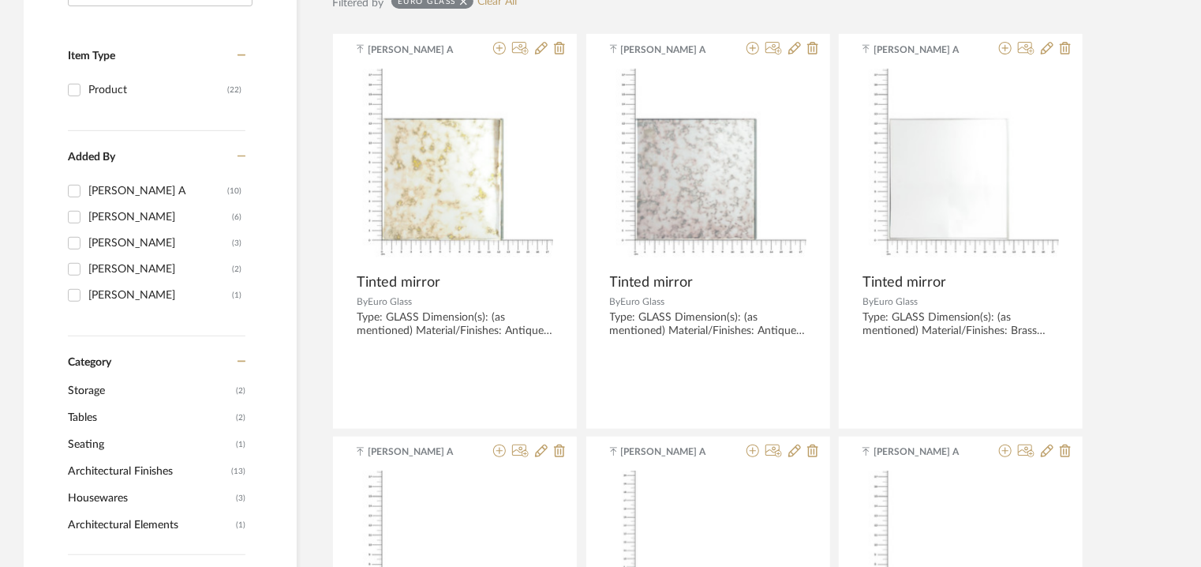
scroll to position [316, 0]
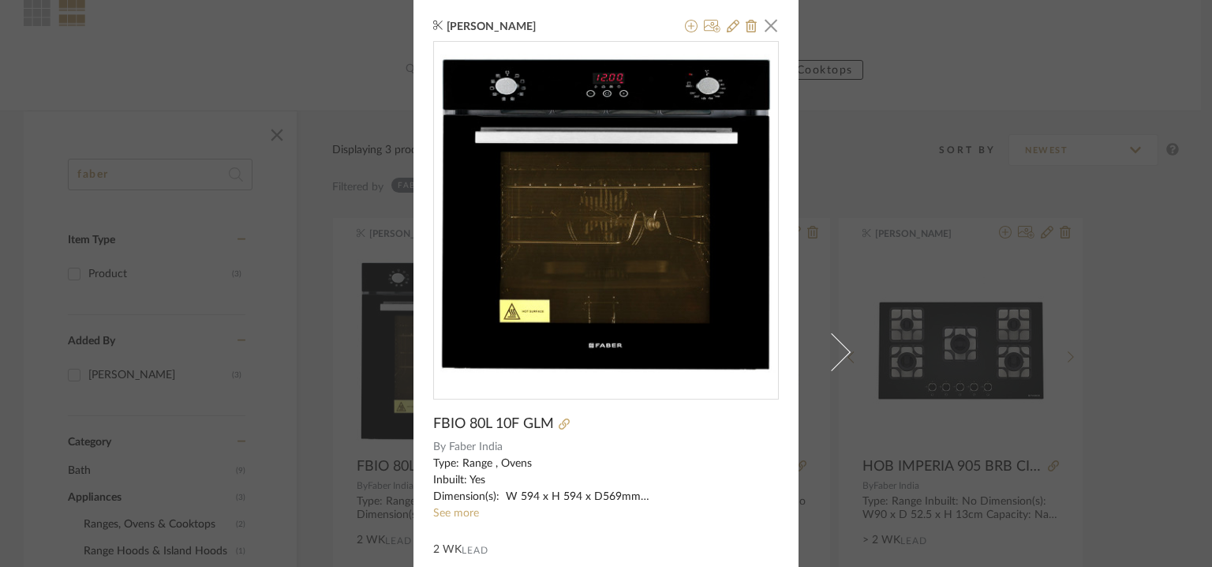
scroll to position [152, 0]
